Goal: Find specific page/section: Find specific page/section

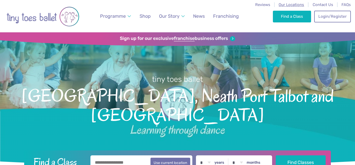
click at [295, 5] on span "Our Locations" at bounding box center [291, 4] width 25 height 5
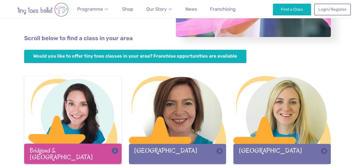
scroll to position [114, 0]
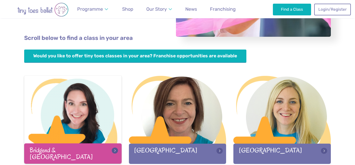
click at [87, 135] on div at bounding box center [72, 109] width 97 height 69
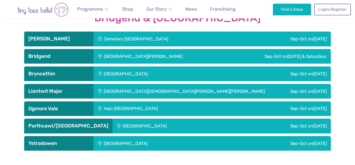
scroll to position [840, 0]
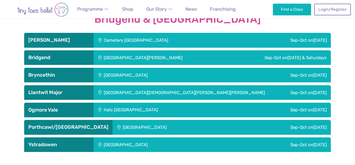
click at [81, 57] on h3 "Bridgend" at bounding box center [58, 57] width 61 height 6
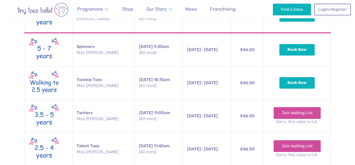
scroll to position [1006, 0]
